Goal: Task Accomplishment & Management: Use online tool/utility

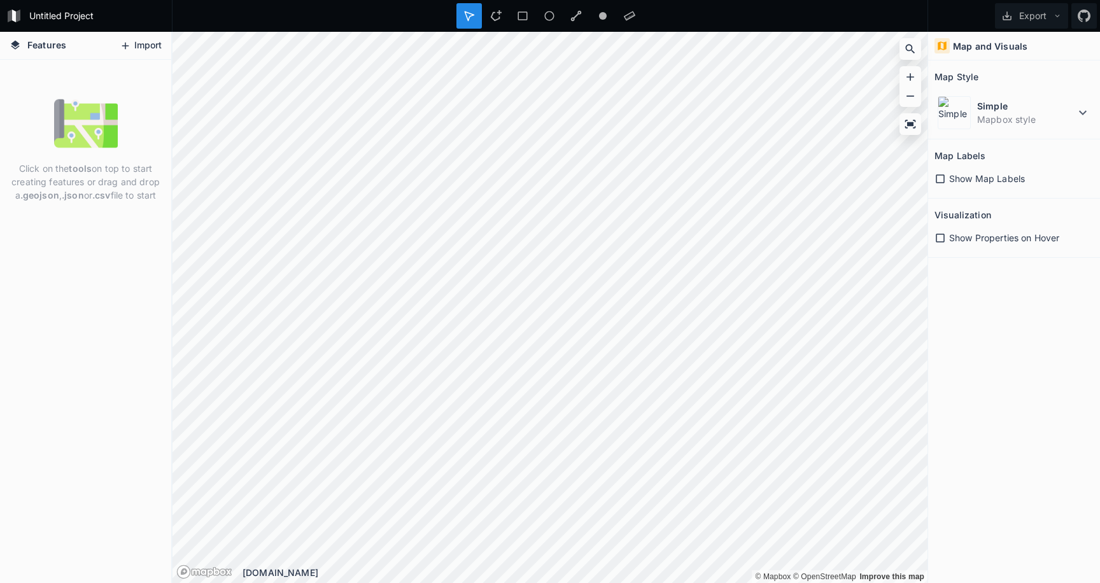
click at [147, 43] on button "Import" at bounding box center [140, 46] width 55 height 20
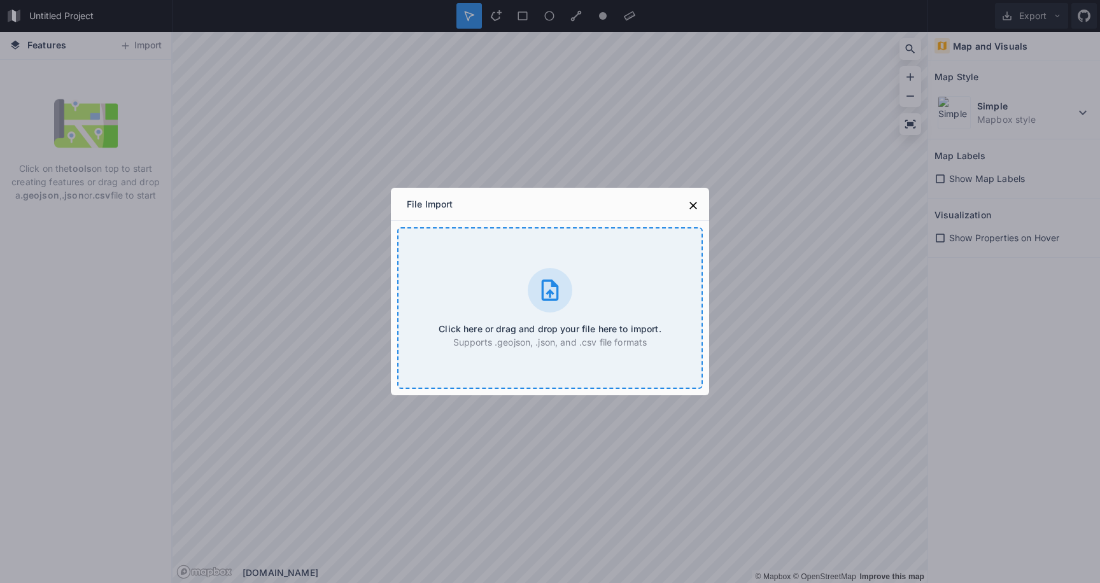
click at [571, 315] on div "Click here or drag and drop your file here to import. Supports .geojson, .json,…" at bounding box center [549, 308] width 305 height 162
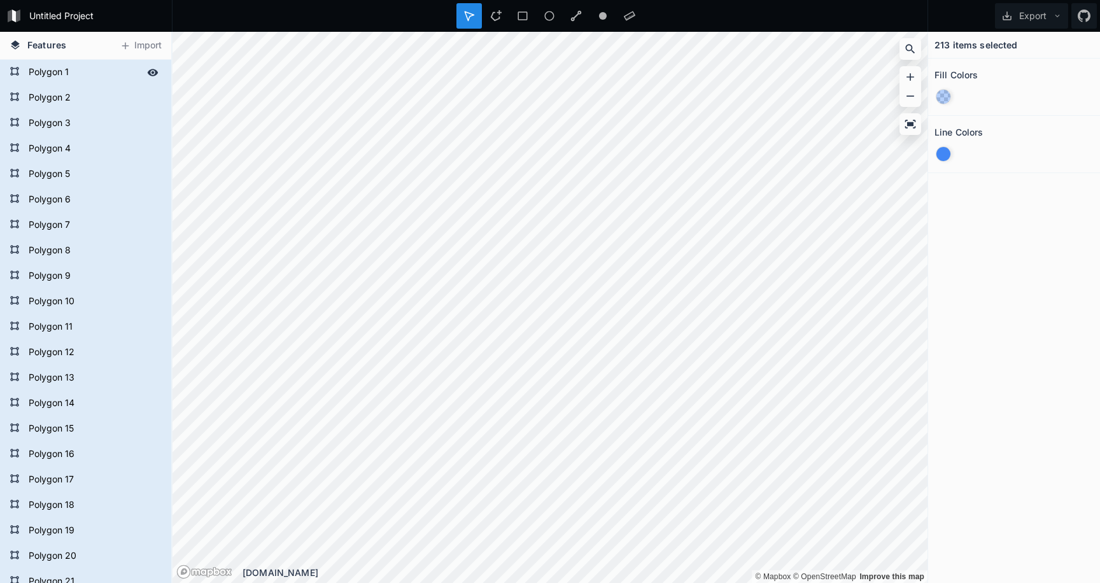
click at [153, 74] on icon at bounding box center [153, 72] width 11 height 7
click at [153, 74] on icon at bounding box center [153, 72] width 10 height 9
click at [155, 95] on icon at bounding box center [152, 97] width 11 height 11
click at [155, 97] on icon at bounding box center [153, 98] width 10 height 9
click at [155, 121] on icon at bounding box center [153, 123] width 11 height 7
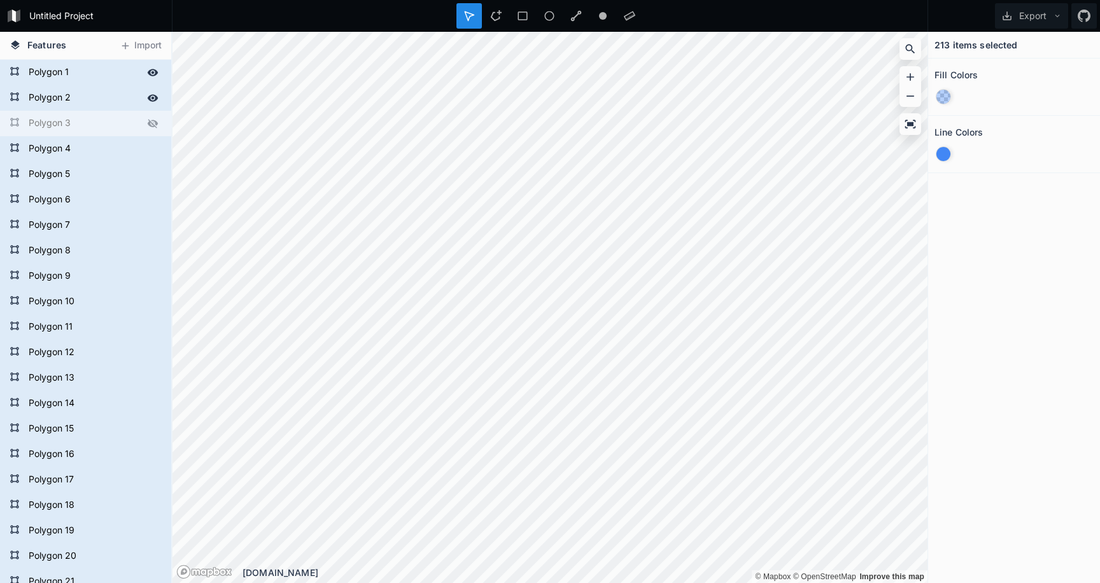
click at [155, 125] on icon at bounding box center [152, 123] width 11 height 11
click at [153, 139] on div "Polygon 4" at bounding box center [85, 148] width 171 height 25
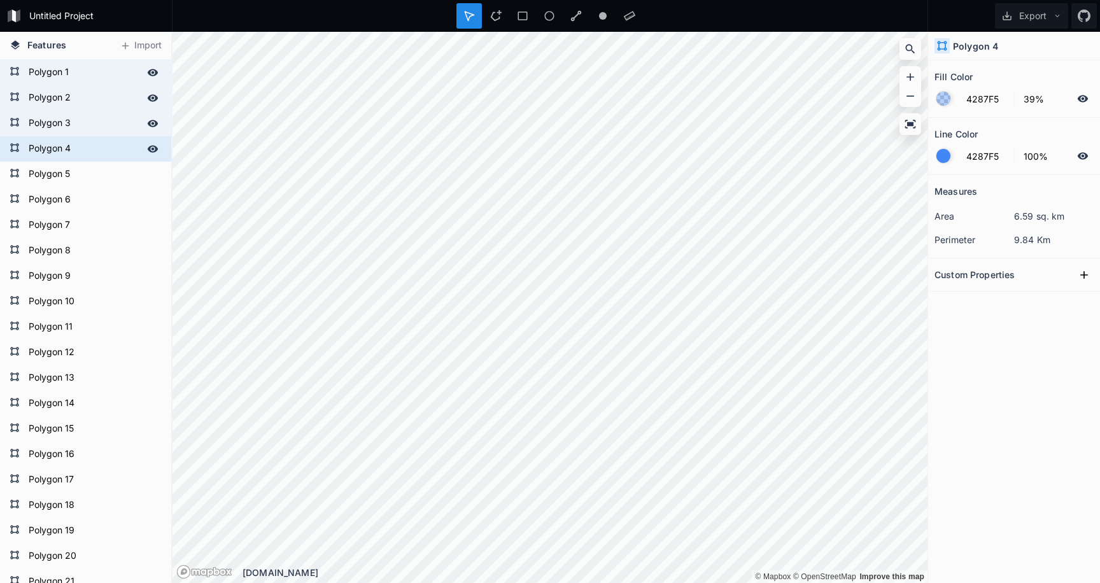
click at [153, 139] on div "Polygon 4" at bounding box center [85, 148] width 171 height 25
click at [155, 147] on icon at bounding box center [153, 148] width 11 height 7
click at [155, 147] on icon at bounding box center [153, 148] width 10 height 9
click at [153, 173] on icon at bounding box center [153, 174] width 11 height 7
click at [153, 173] on icon at bounding box center [153, 174] width 10 height 9
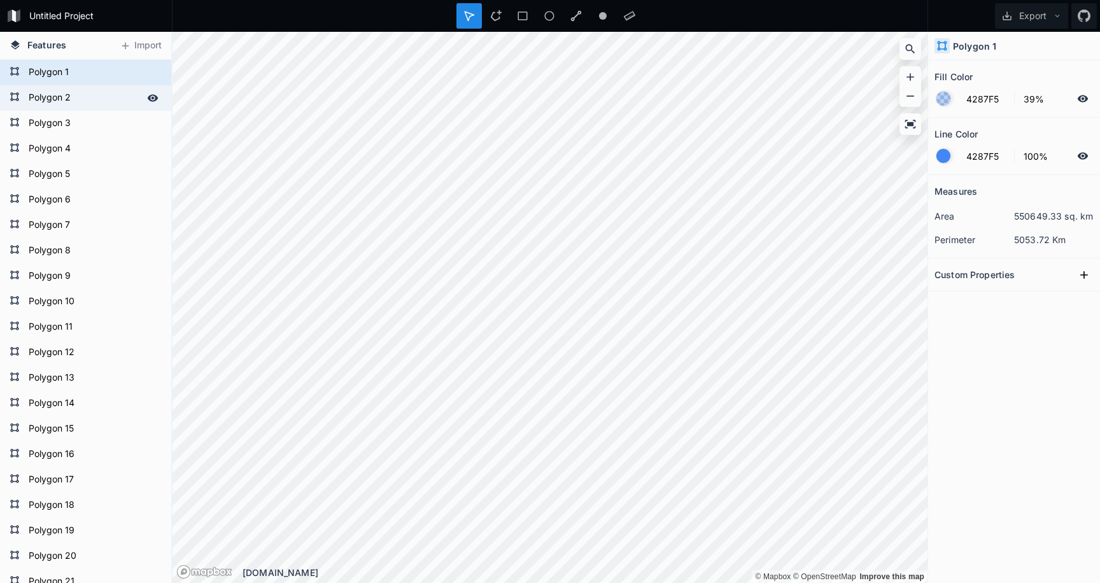
click at [85, 99] on form "Polygon 2" at bounding box center [84, 97] width 119 height 19
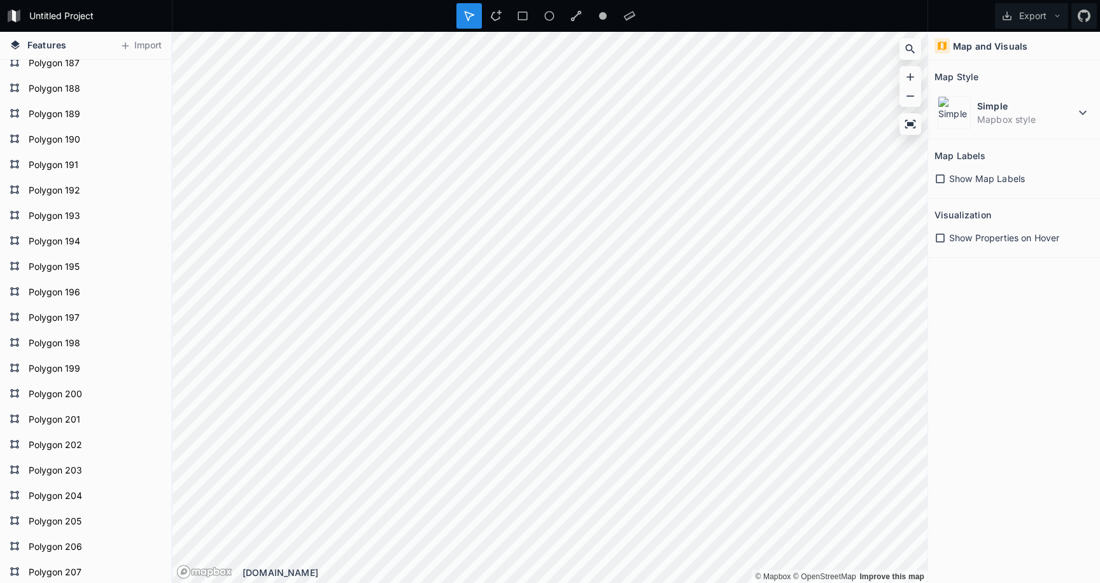
scroll to position [5090, 0]
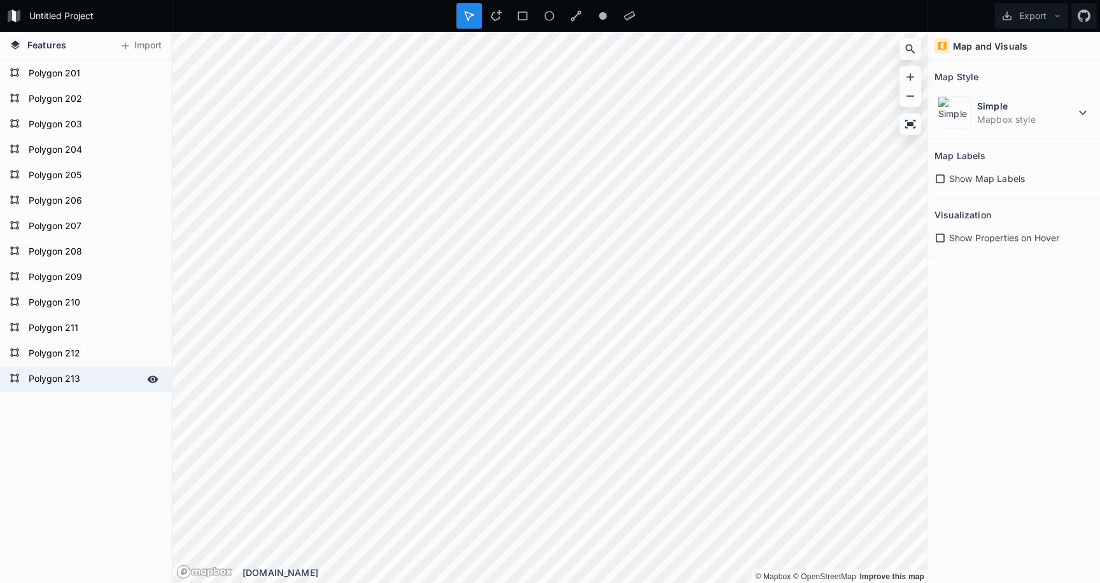
click at [50, 374] on form "Polygon 213" at bounding box center [84, 379] width 119 height 19
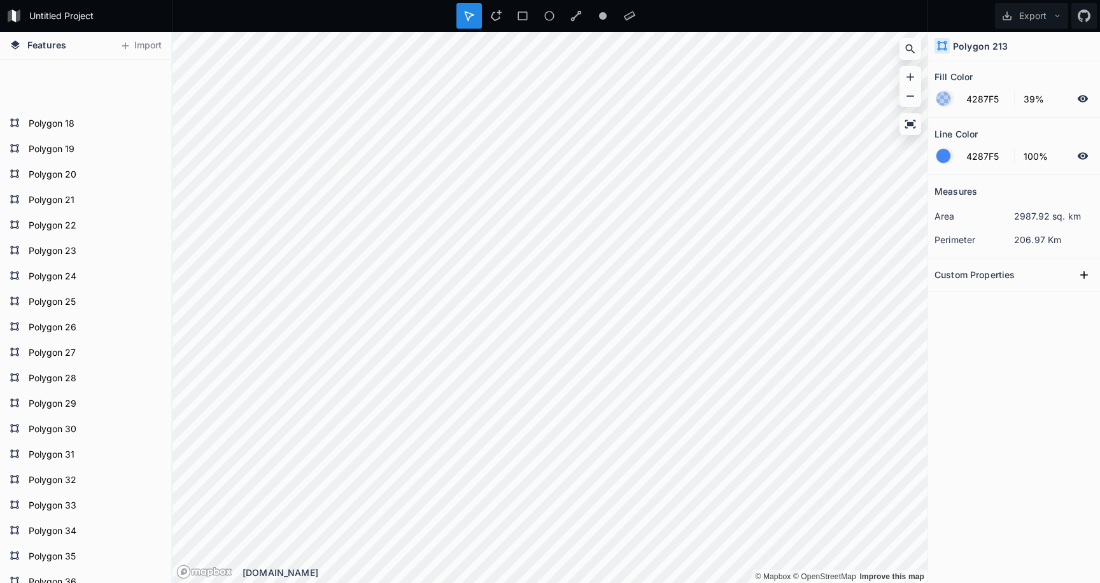
scroll to position [0, 0]
click at [76, 101] on form "Polygon 2" at bounding box center [84, 97] width 119 height 19
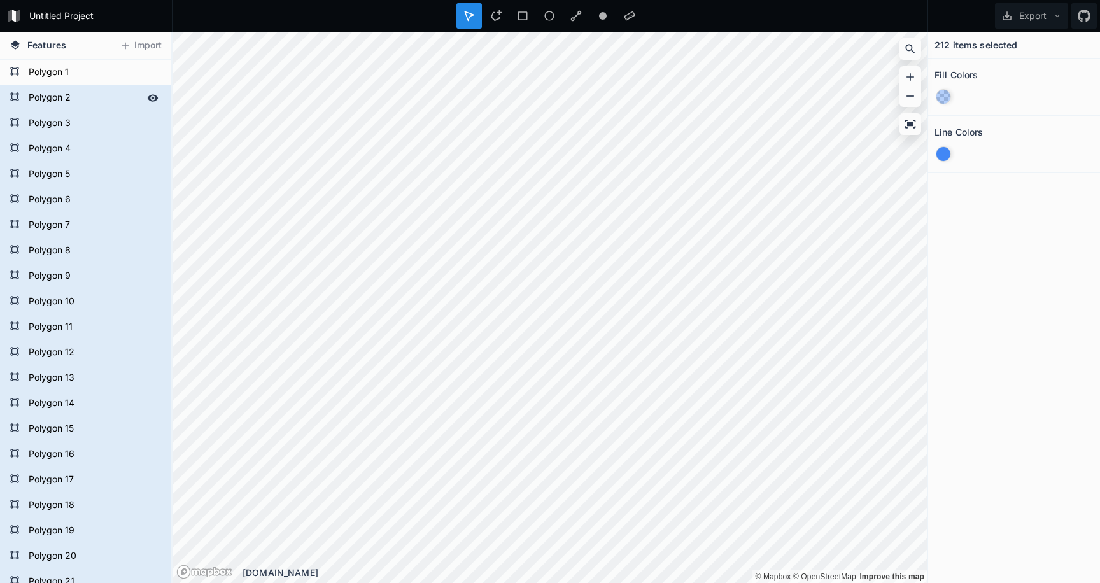
click at [152, 99] on icon at bounding box center [153, 97] width 11 height 7
click at [152, 99] on icon at bounding box center [153, 98] width 10 height 9
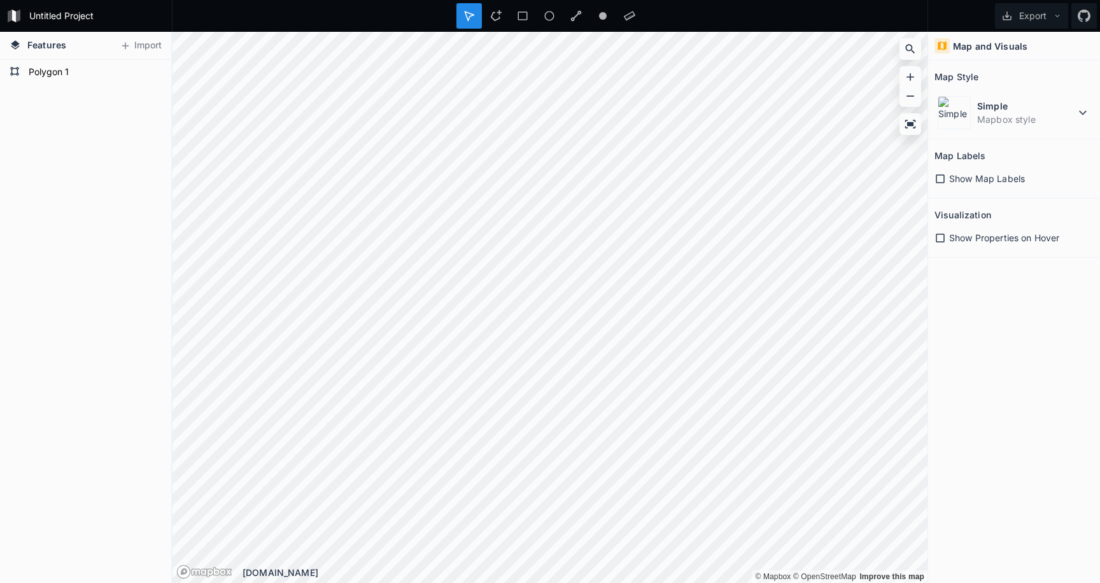
click at [967, 239] on span "Show Properties on Hover" at bounding box center [1004, 237] width 110 height 13
click at [979, 178] on span "Show Map Labels" at bounding box center [987, 178] width 76 height 13
click at [1058, 15] on icon at bounding box center [1057, 15] width 9 height 9
click at [1055, 64] on div "Export as .geojson" at bounding box center [1028, 73] width 127 height 26
click at [46, 149] on div "Polygon 12 Polygon 1 Polygon 26 Polygon 25 Polygon 24 Polygon 23 Polygon 22 Pol…" at bounding box center [85, 321] width 171 height 523
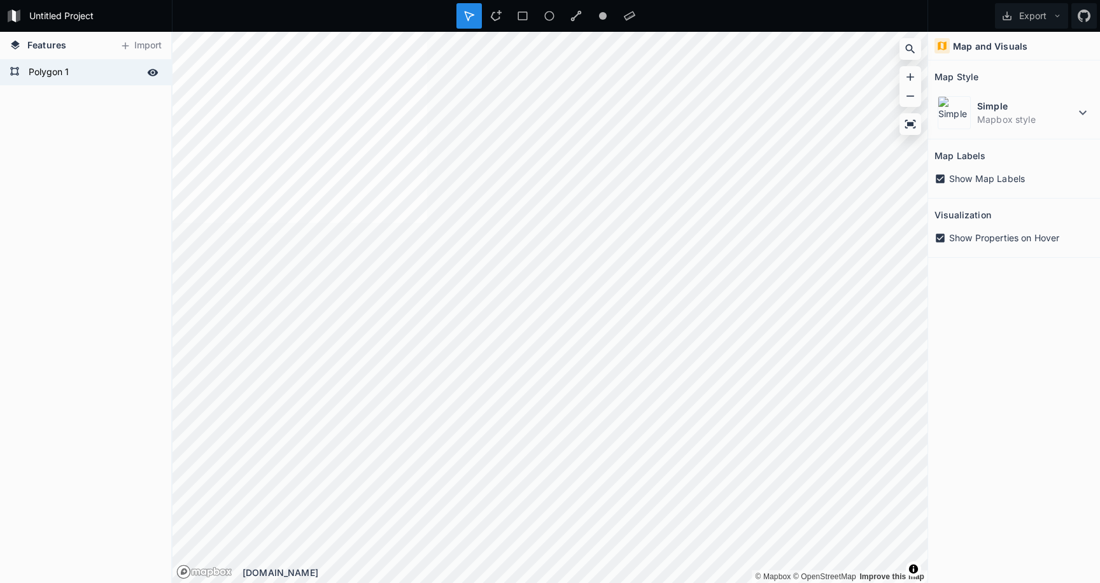
click at [120, 71] on form "Polygon 1" at bounding box center [84, 72] width 119 height 19
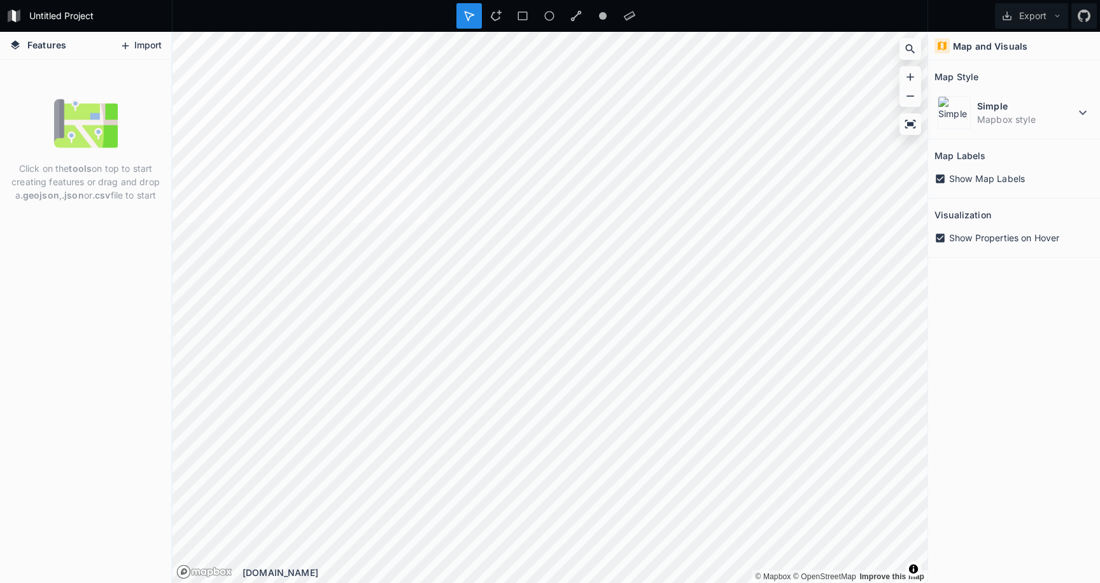
click at [127, 50] on icon at bounding box center [125, 45] width 11 height 11
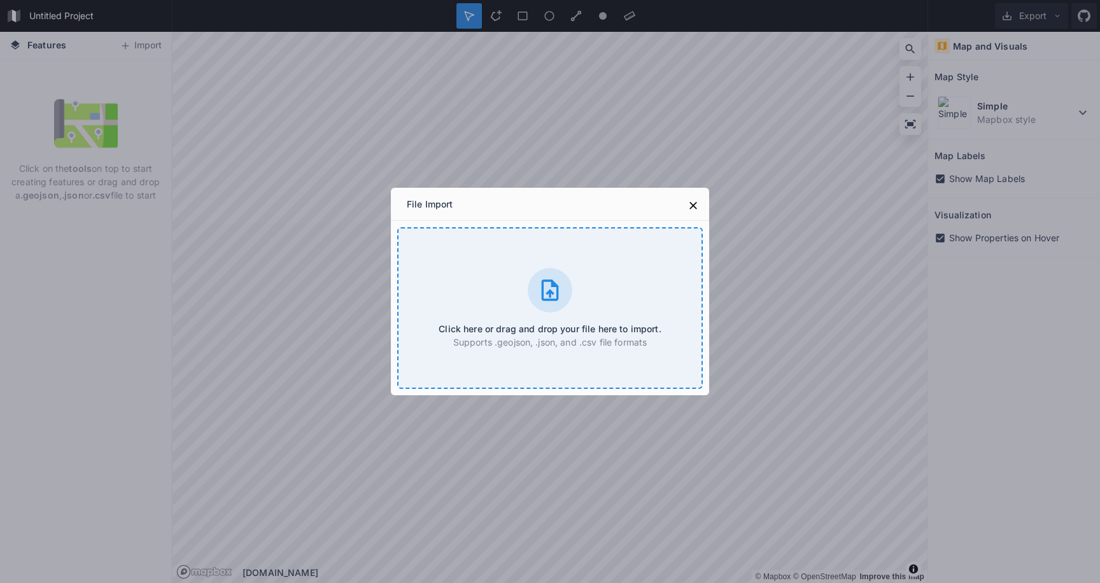
click at [544, 354] on div "Click here or drag and drop your file here to import. Supports .geojson, .json,…" at bounding box center [549, 308] width 305 height 162
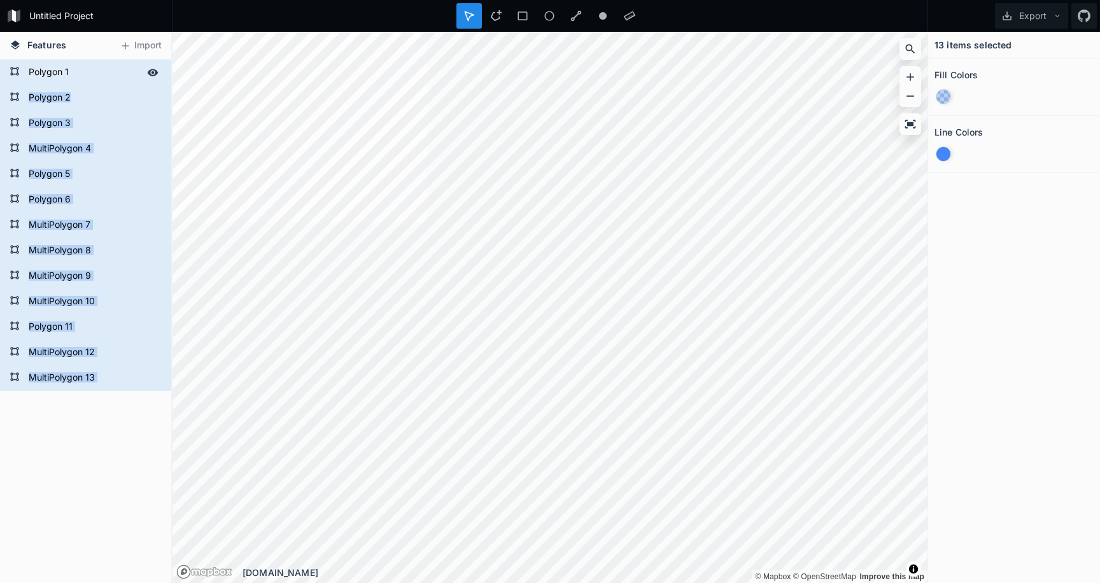
drag, startPoint x: 65, startPoint y: 424, endPoint x: 60, endPoint y: 68, distance: 356.4
click at [60, 68] on div "MultiPolygon 13 MultiPolygon 12 Polygon 11 MultiPolygon 10 MultiPolygon 9 Multi…" at bounding box center [85, 321] width 171 height 523
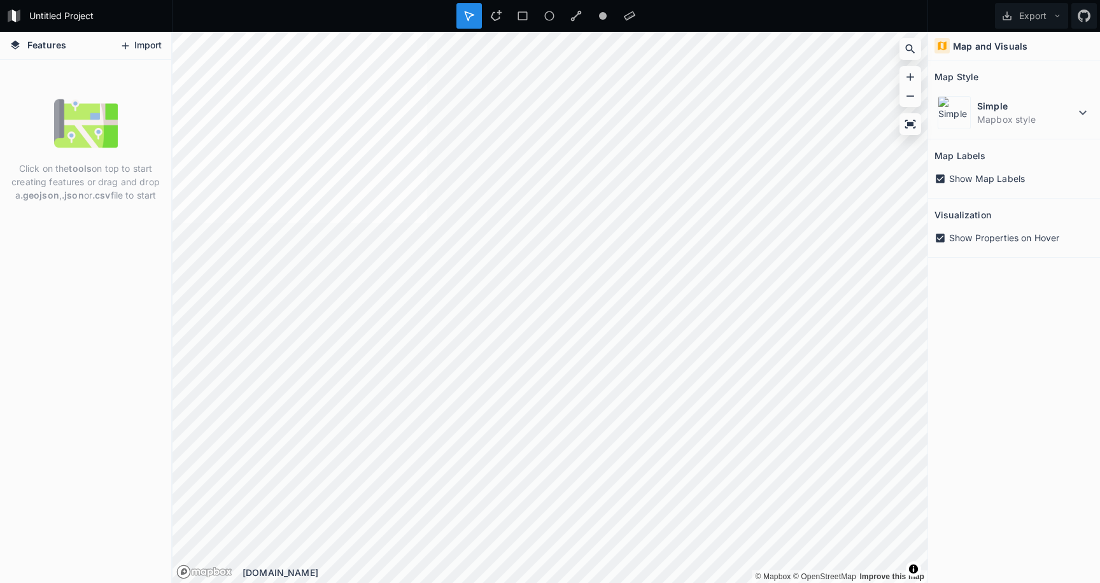
click at [143, 40] on button "Import" at bounding box center [140, 46] width 55 height 20
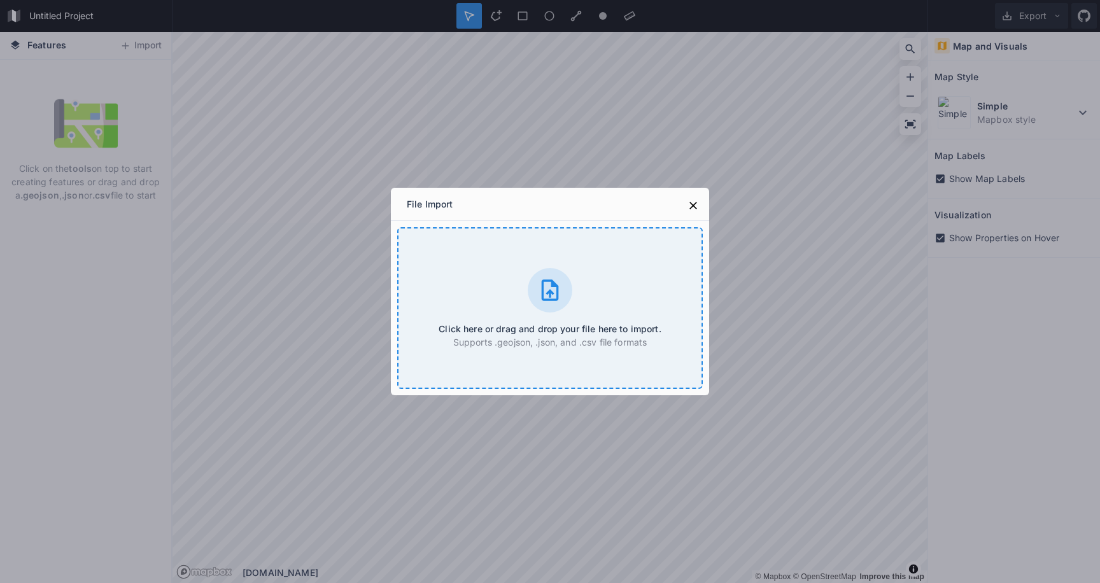
click at [526, 276] on div "Click here or drag and drop your file here to import. Supports .geojson, .json,…" at bounding box center [549, 308] width 305 height 162
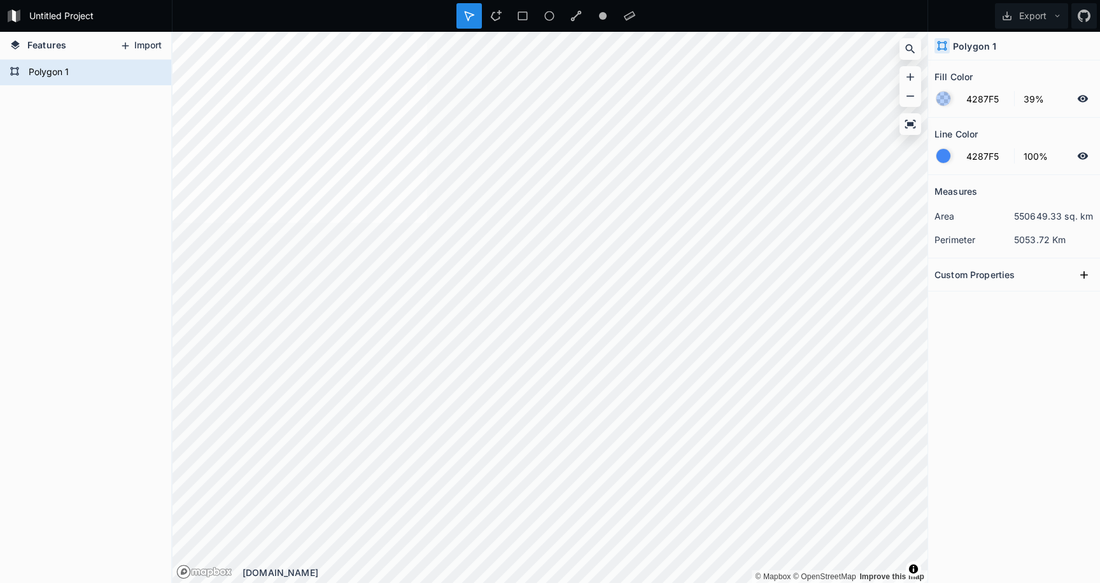
click at [137, 45] on button "Import" at bounding box center [140, 46] width 55 height 20
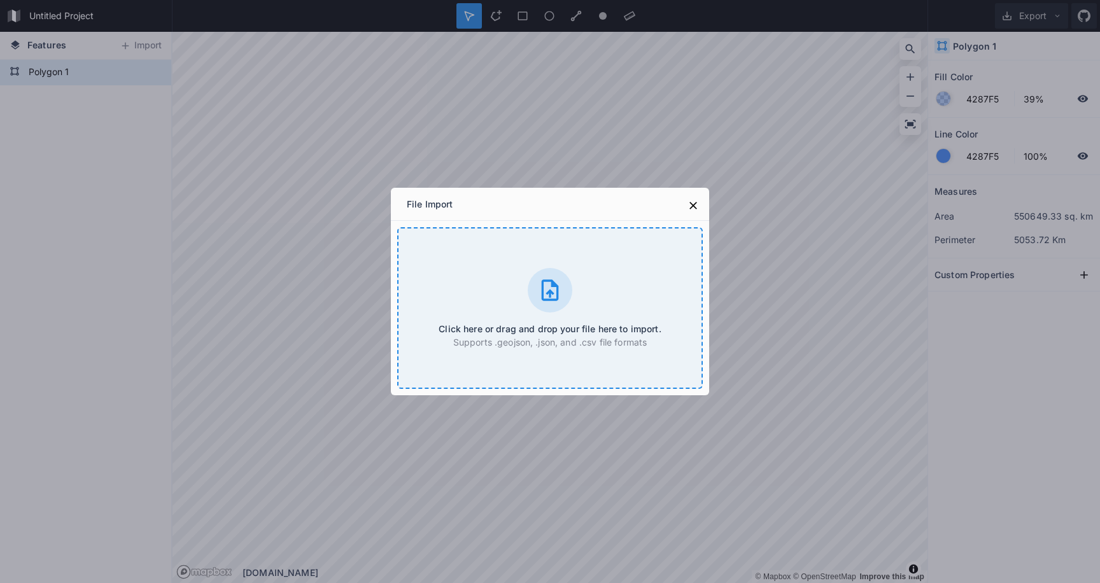
click at [461, 300] on div "Click here or drag and drop your file here to import. Supports .geojson, .json,…" at bounding box center [549, 308] width 305 height 162
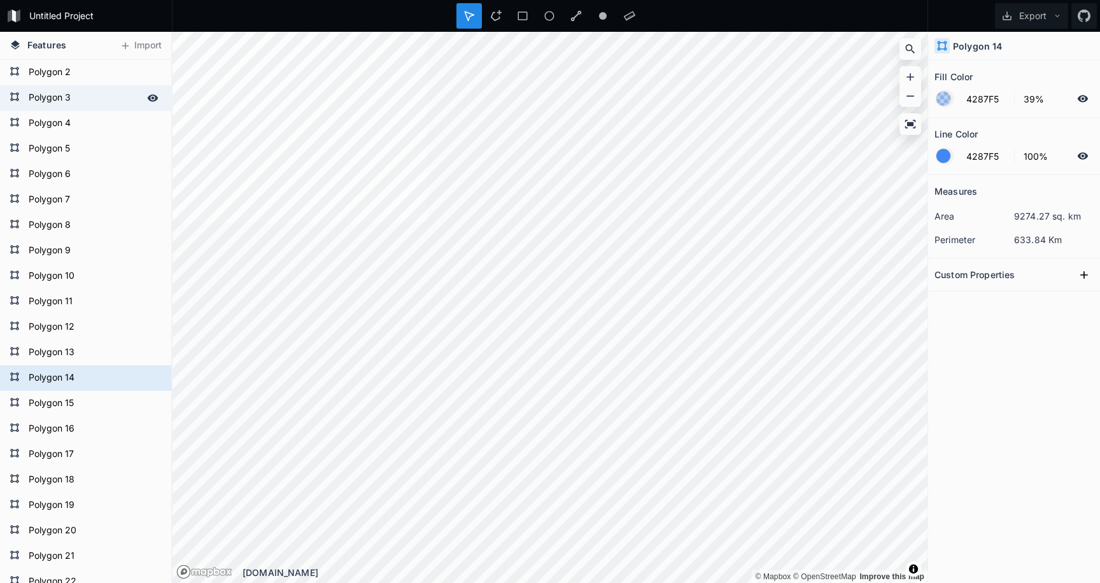
click at [96, 95] on form "Polygon 3" at bounding box center [84, 97] width 119 height 19
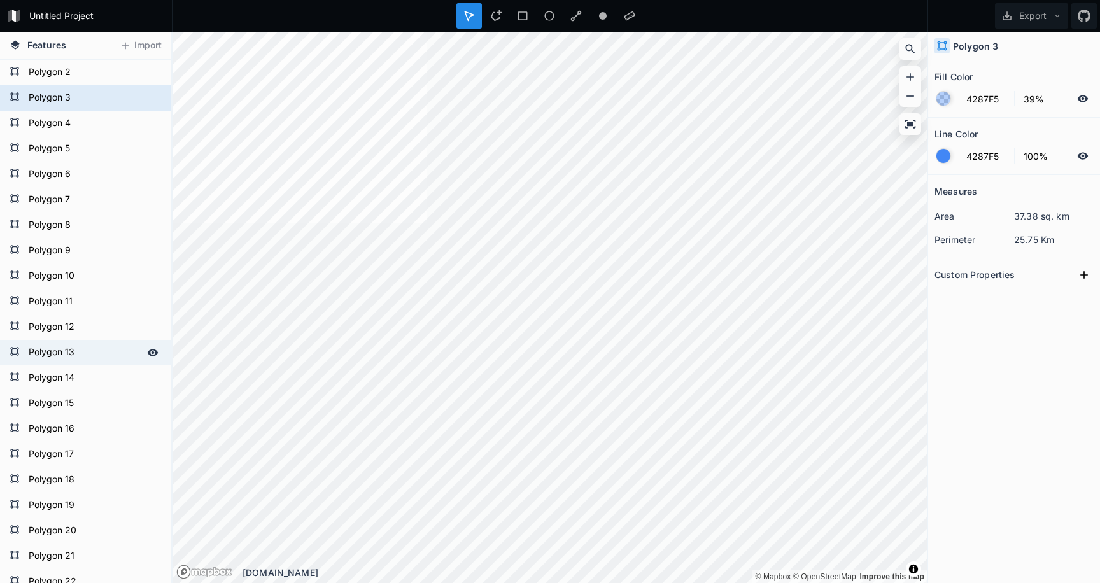
click at [79, 350] on form "Polygon 13" at bounding box center [84, 352] width 119 height 19
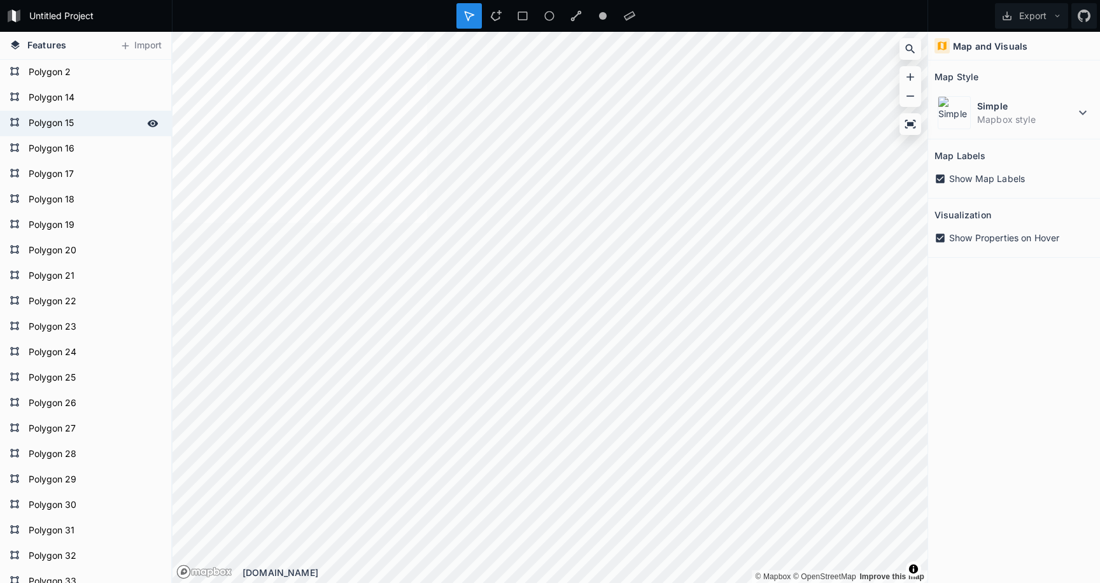
click at [95, 134] on div "Polygon 15" at bounding box center [85, 123] width 171 height 25
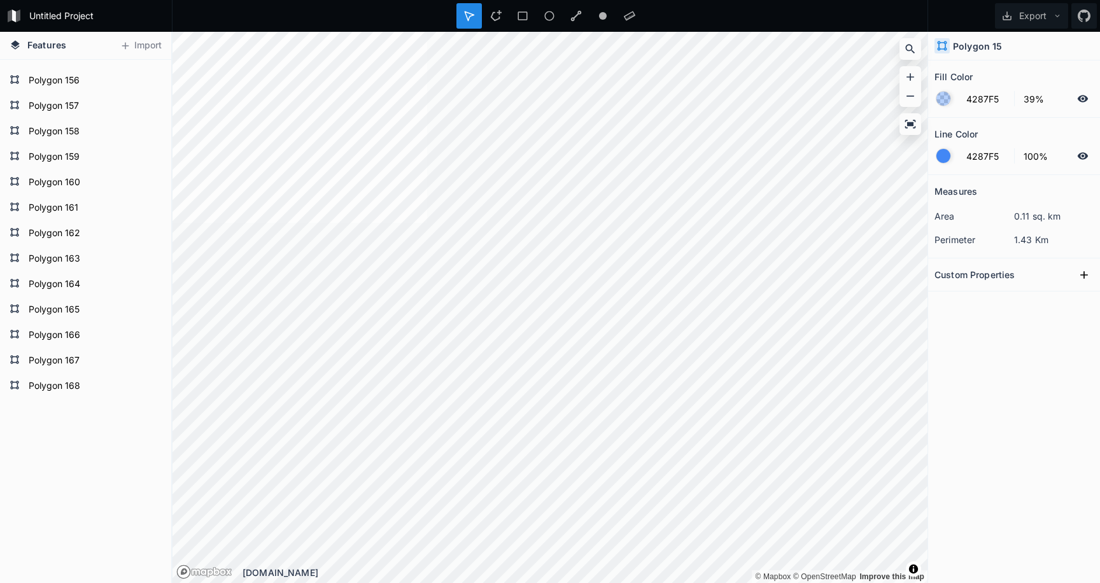
scroll to position [4810, 0]
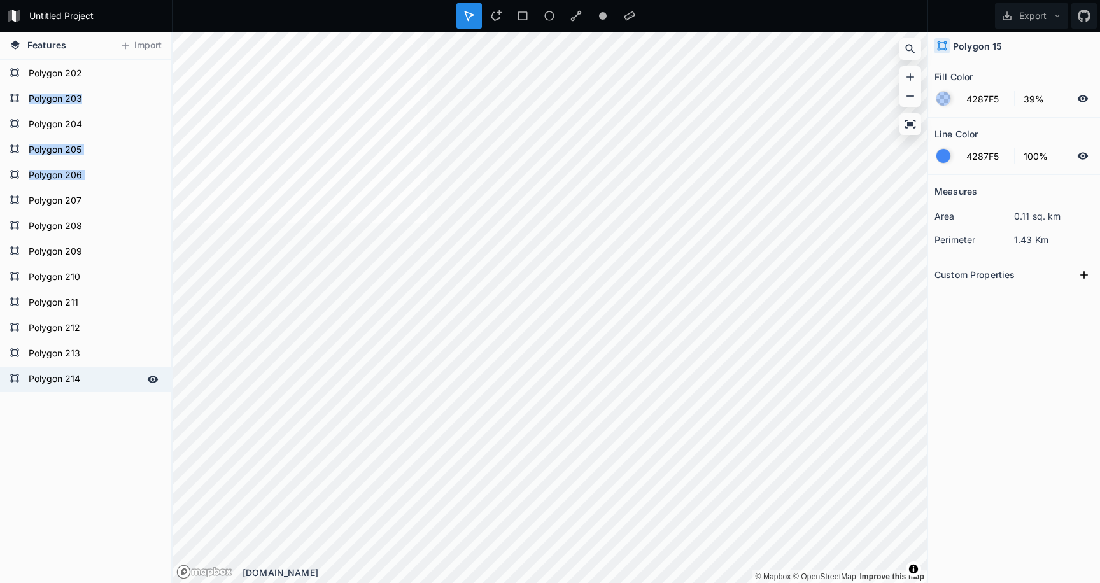
click at [79, 387] on form "Polygon 214" at bounding box center [84, 379] width 119 height 19
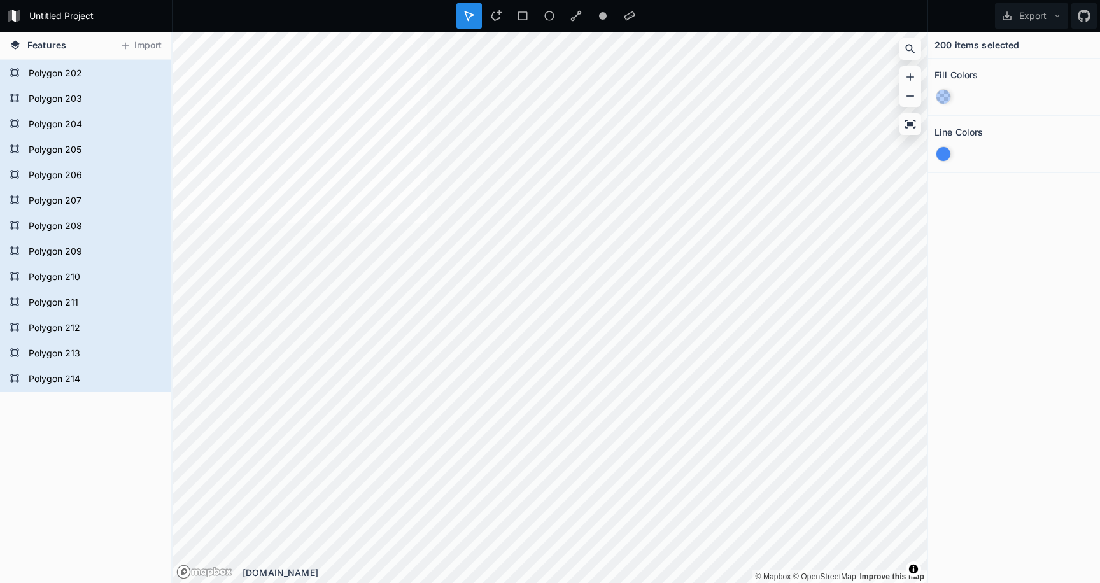
scroll to position [0, 0]
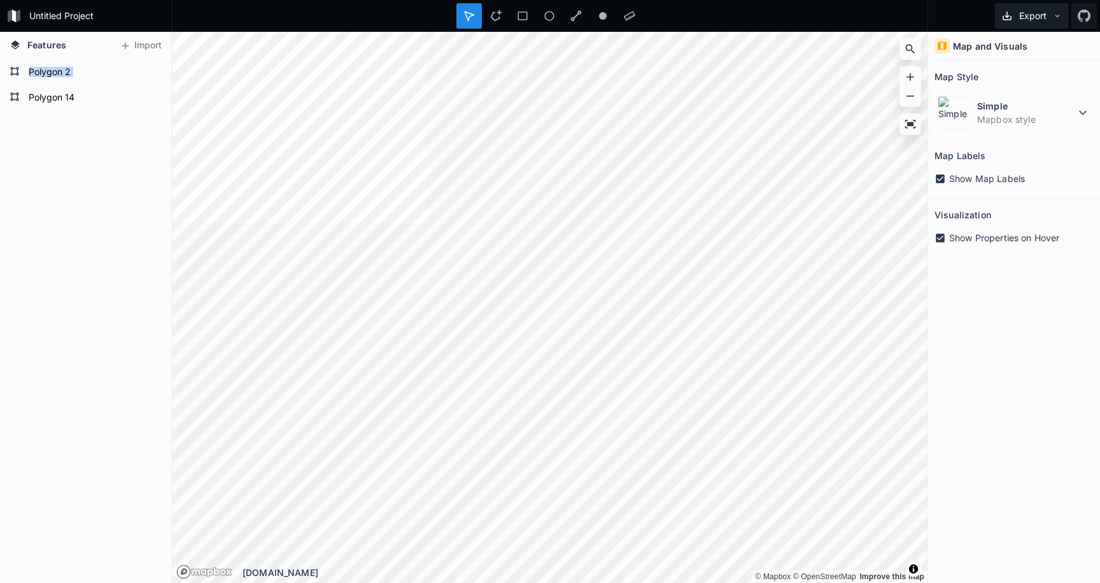
click at [1060, 13] on icon at bounding box center [1057, 15] width 9 height 9
click at [66, 170] on div "Polygon 214 Polygon 213 Polygon 212 Polygon 211 Polygon 210 Polygon 209 Polygon…" at bounding box center [85, 321] width 171 height 523
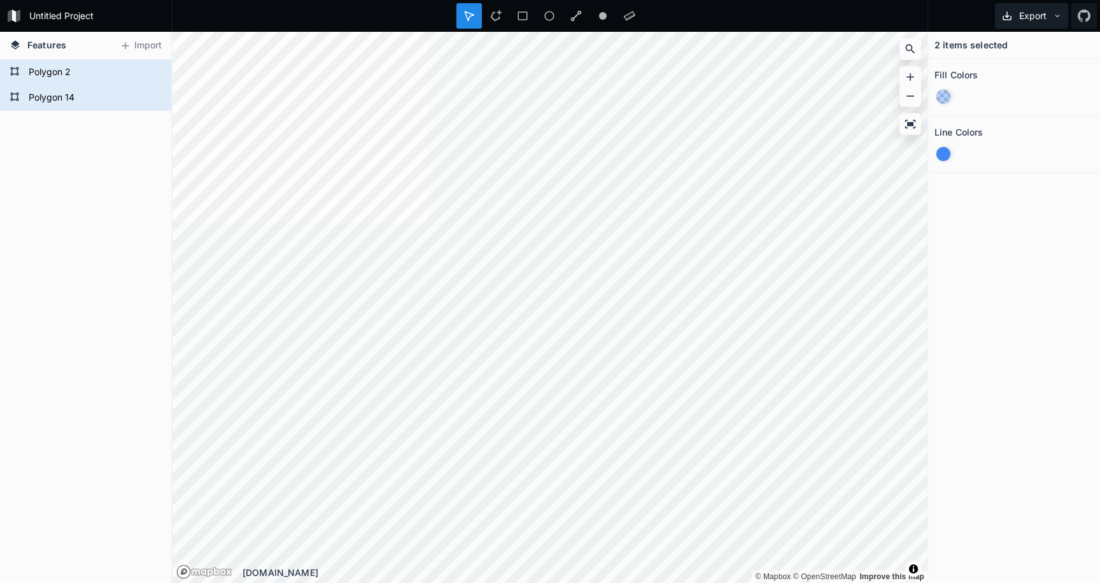
click at [1028, 15] on button "Export" at bounding box center [1031, 15] width 73 height 25
click at [1035, 80] on div "Export as .geojson" at bounding box center [1028, 73] width 127 height 26
